Goal: Obtain resource: Download file/media

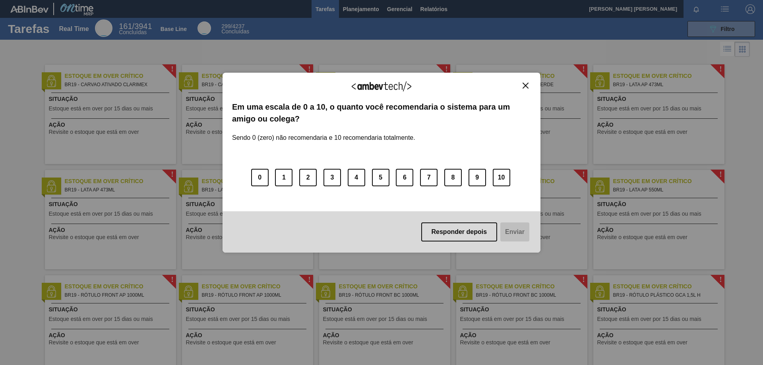
click at [528, 85] on img "Close" at bounding box center [526, 86] width 6 height 6
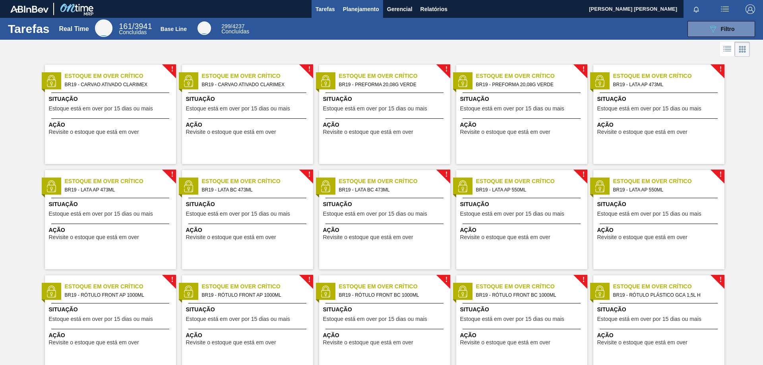
click at [355, 6] on span "Planejamento" at bounding box center [361, 9] width 36 height 10
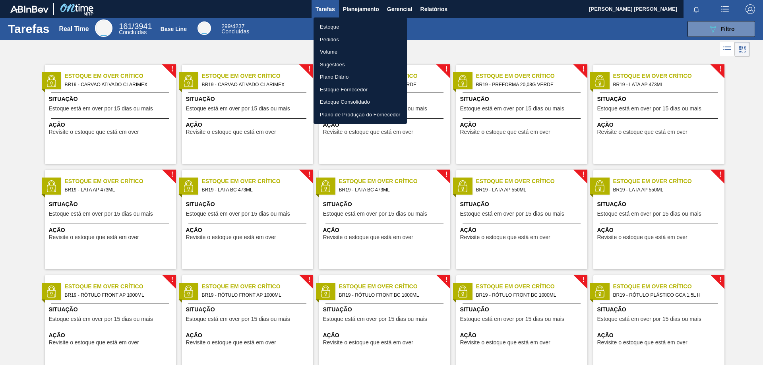
click at [336, 29] on li "Estoque" at bounding box center [360, 27] width 93 height 13
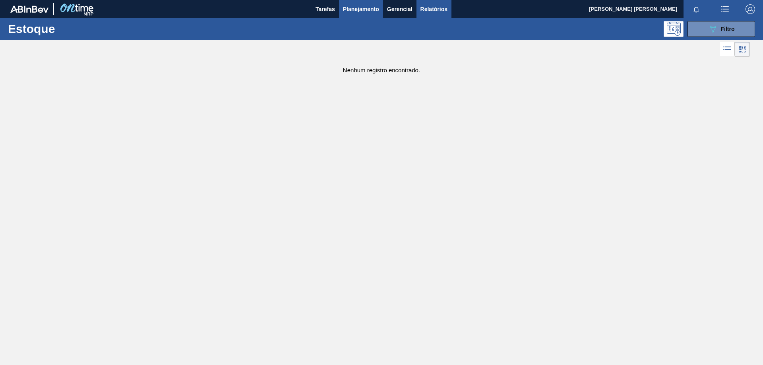
click at [436, 8] on span "Relatórios" at bounding box center [433, 9] width 27 height 10
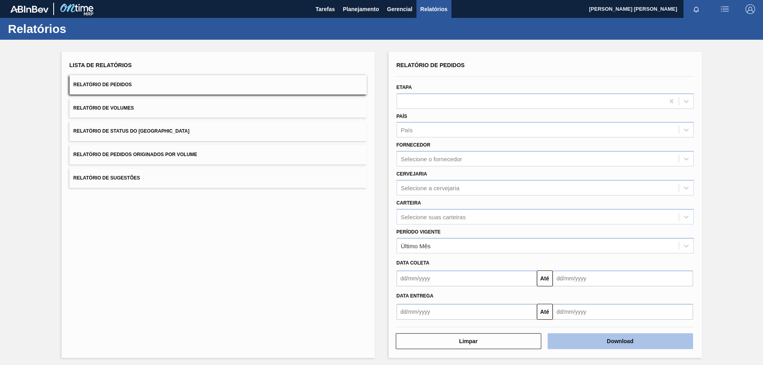
click at [600, 340] on button "Download" at bounding box center [620, 341] width 145 height 16
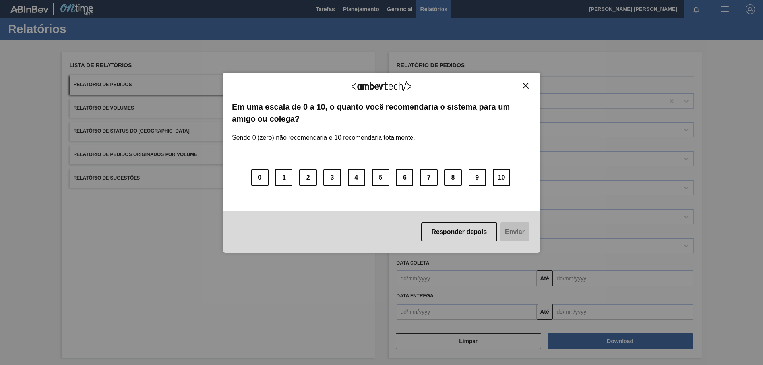
drag, startPoint x: 526, startPoint y: 86, endPoint x: 424, endPoint y: 47, distance: 108.9
click at [525, 85] on img "Close" at bounding box center [526, 86] width 6 height 6
click at [525, 83] on img "Close" at bounding box center [526, 86] width 6 height 6
